Goal: Find specific page/section: Find specific page/section

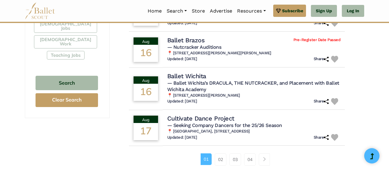
scroll to position [429, 0]
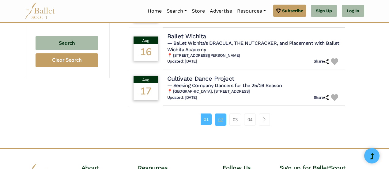
click at [224, 123] on link "02" at bounding box center [221, 119] width 12 height 12
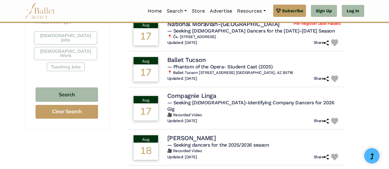
scroll to position [398, 0]
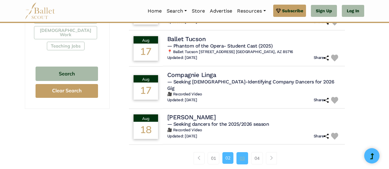
click at [245, 152] on link "03" at bounding box center [243, 158] width 12 height 12
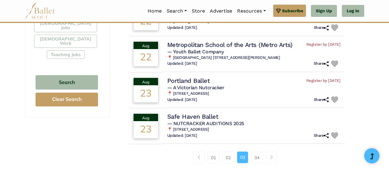
scroll to position [398, 0]
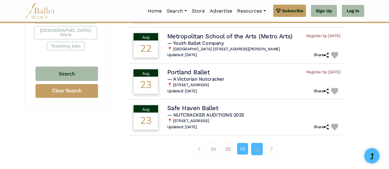
click at [260, 145] on link "04" at bounding box center [257, 149] width 12 height 12
